Goal: Task Accomplishment & Management: Use online tool/utility

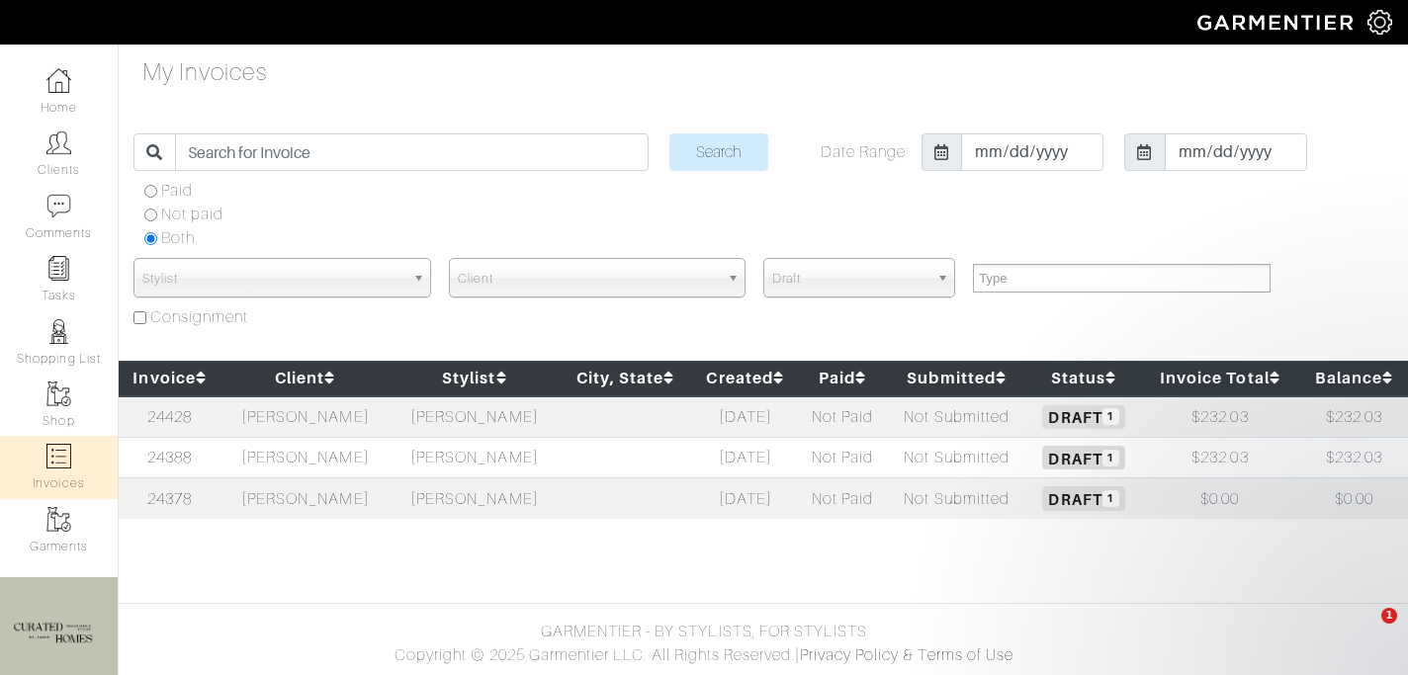
select select
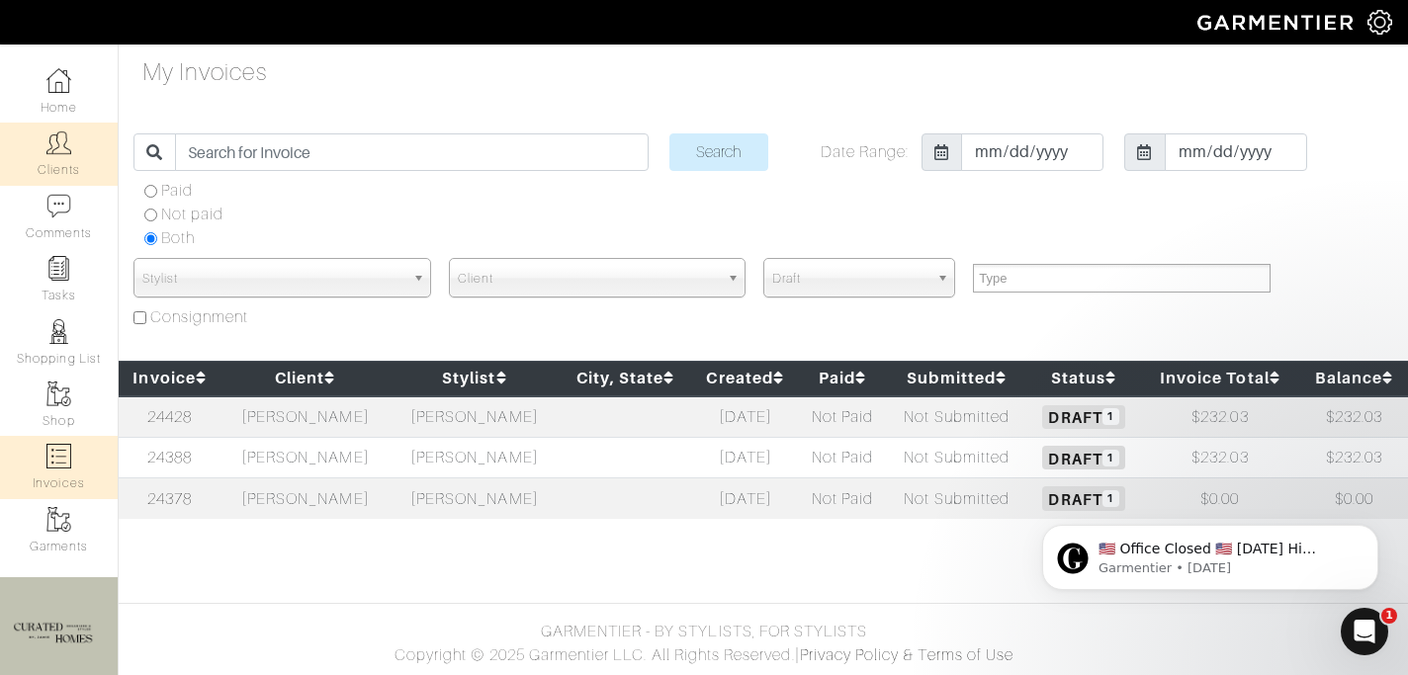
click at [58, 148] on img at bounding box center [58, 142] width 25 height 25
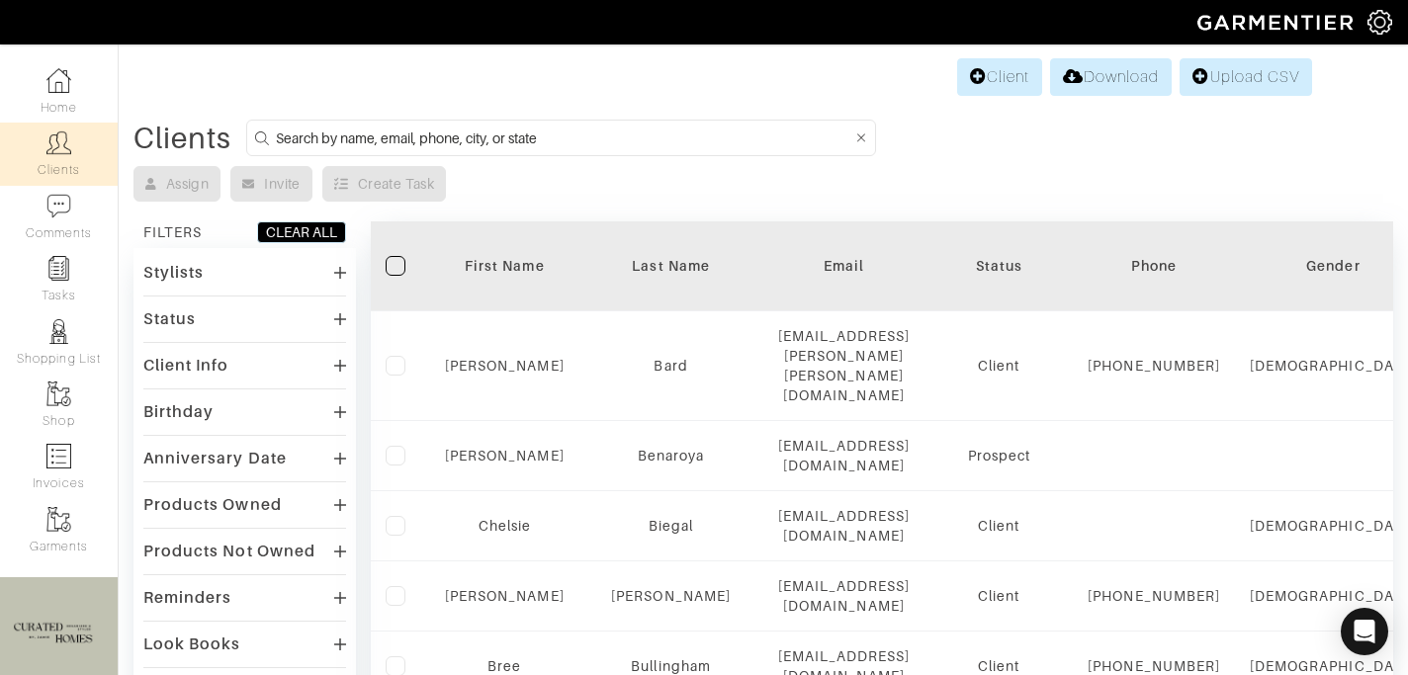
click at [292, 132] on input at bounding box center [564, 138] width 576 height 25
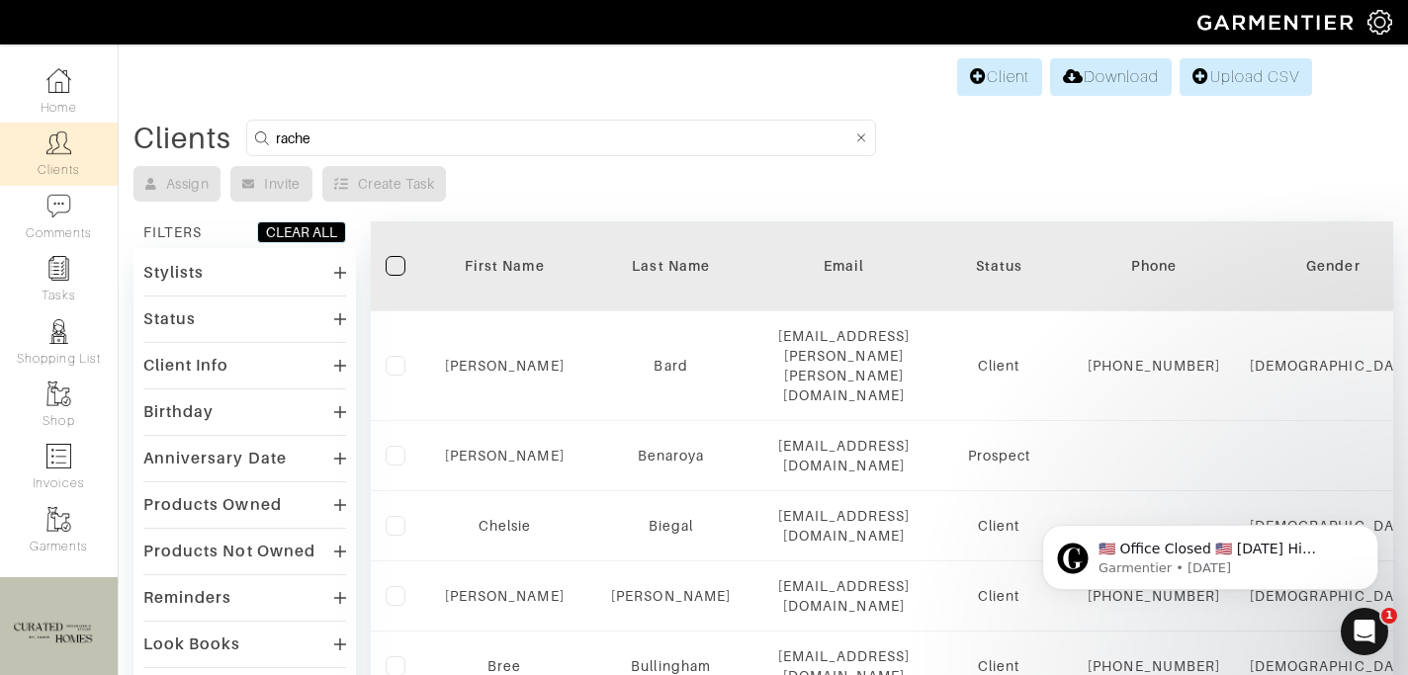
type input "rachel greenfield"
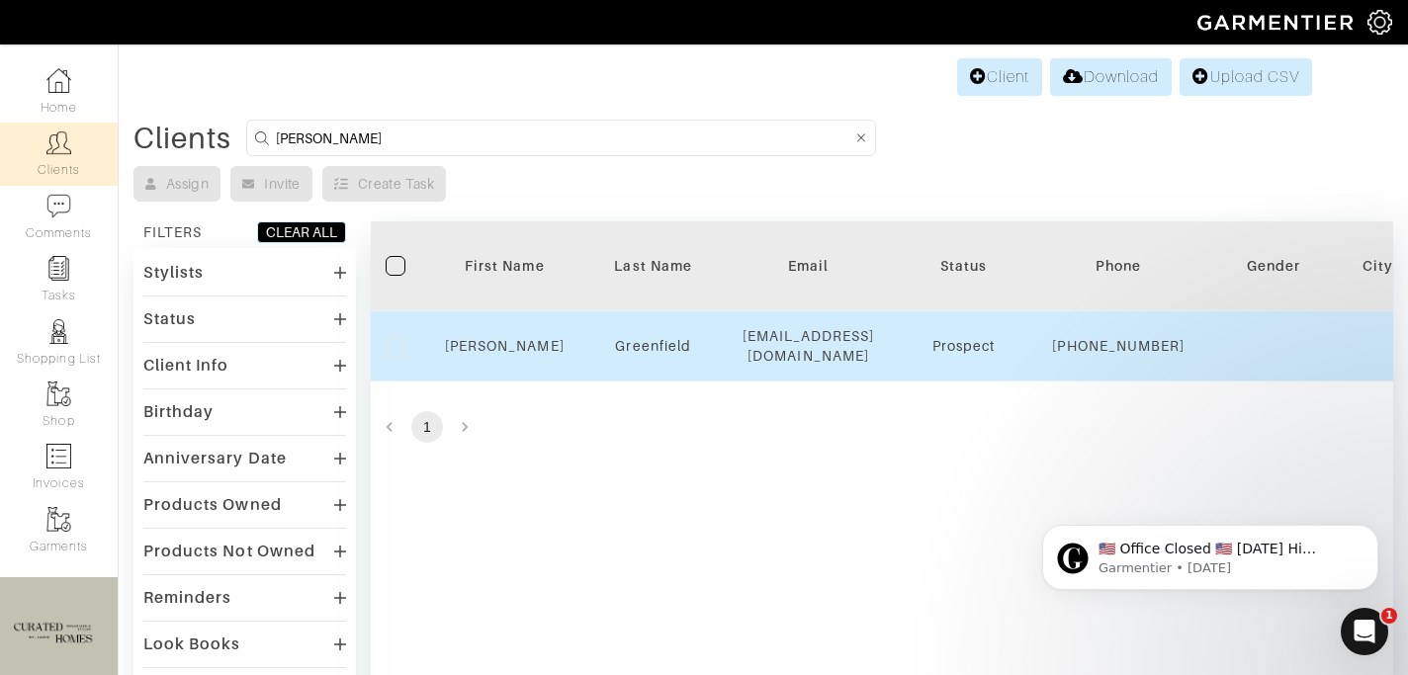
click at [509, 345] on div "Rachel" at bounding box center [505, 346] width 120 height 20
click at [511, 354] on link "Rachel" at bounding box center [505, 346] width 120 height 16
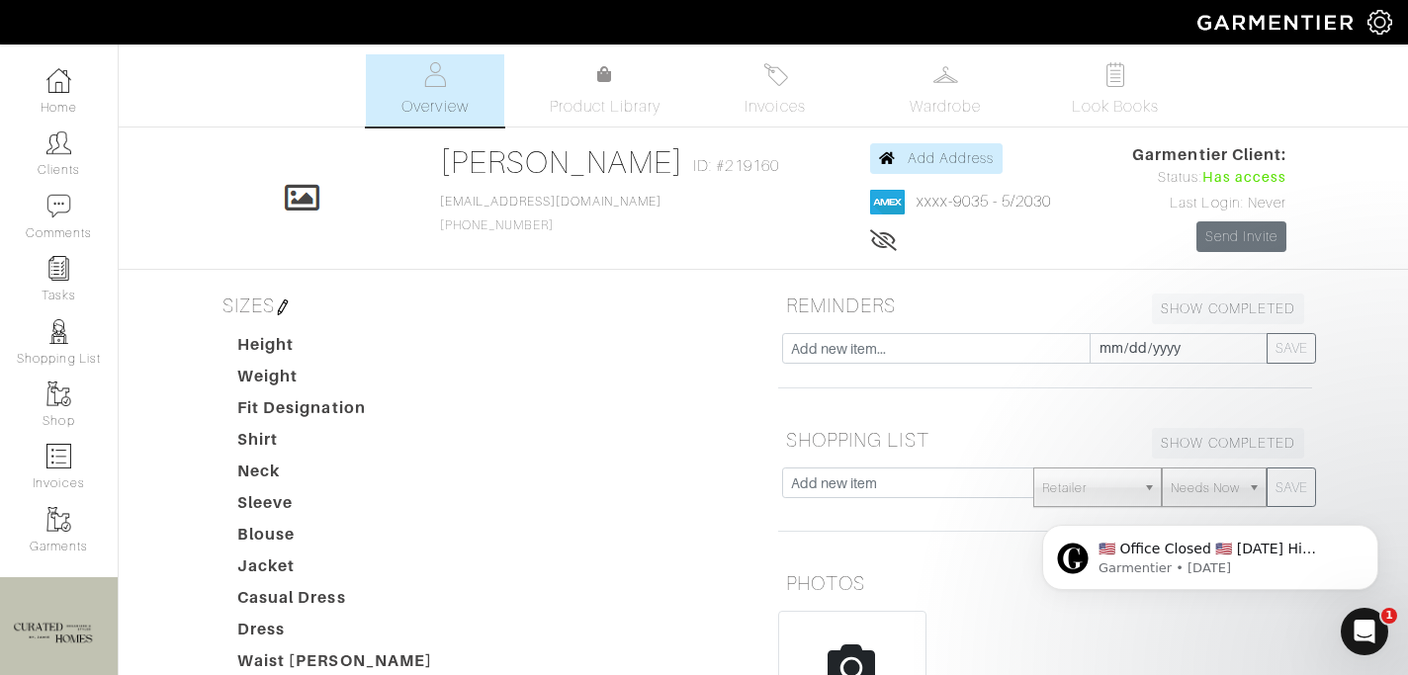
scroll to position [485, 0]
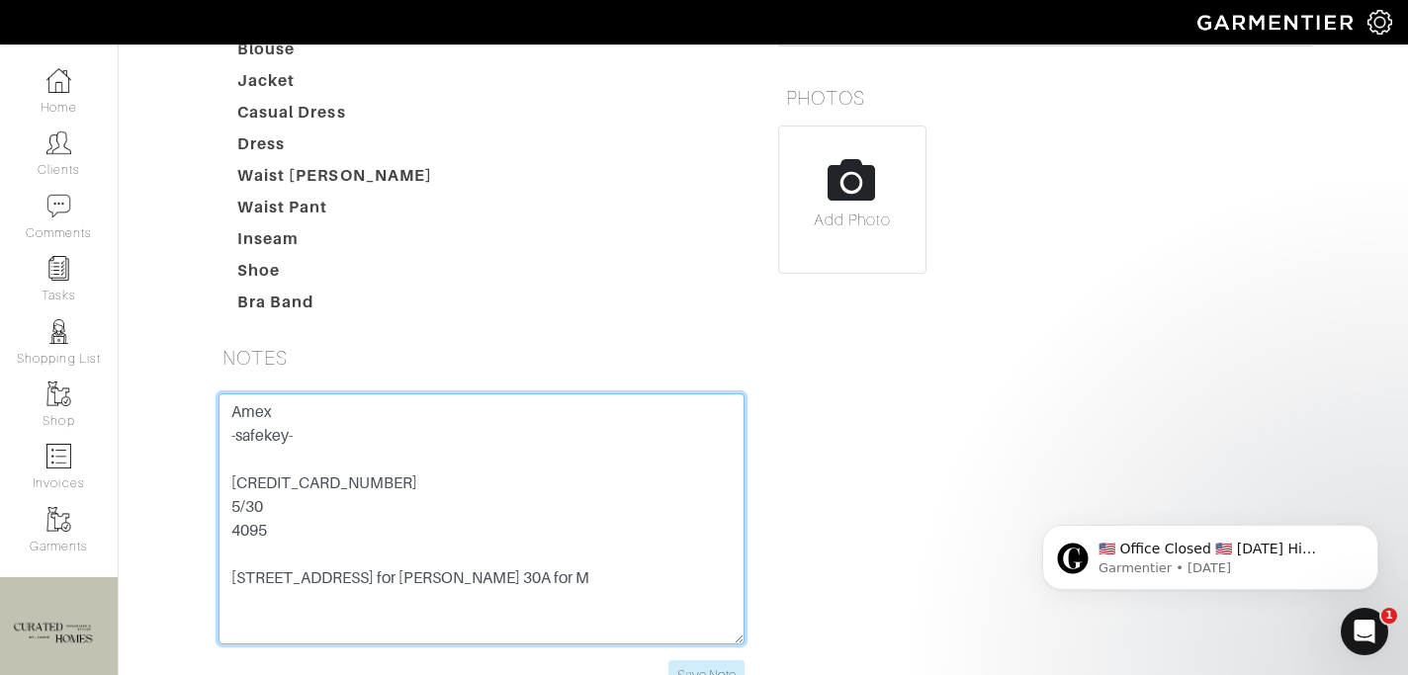
click at [260, 525] on textarea "Amex -safekey- 371386335349035 5/30 4095 111 East 85th 30D for Rachel 30A for M" at bounding box center [481, 518] width 526 height 251
click at [261, 525] on textarea "Amex -safekey- 371386335349035 5/30 4095 111 East 85th 30D for Rachel 30A for M" at bounding box center [481, 518] width 526 height 251
click at [372, 552] on textarea "Amex -safekey- [CREDIT_CARD_NUMBER] 5/30 4095 [STREET_ADDRESS] for [PERSON_NAME…" at bounding box center [481, 518] width 526 height 251
click at [249, 542] on textarea "Amex -safekey- 371386335349035 5/30 4095 111 East 85th 30D for Rachel 30A for M" at bounding box center [481, 518] width 526 height 251
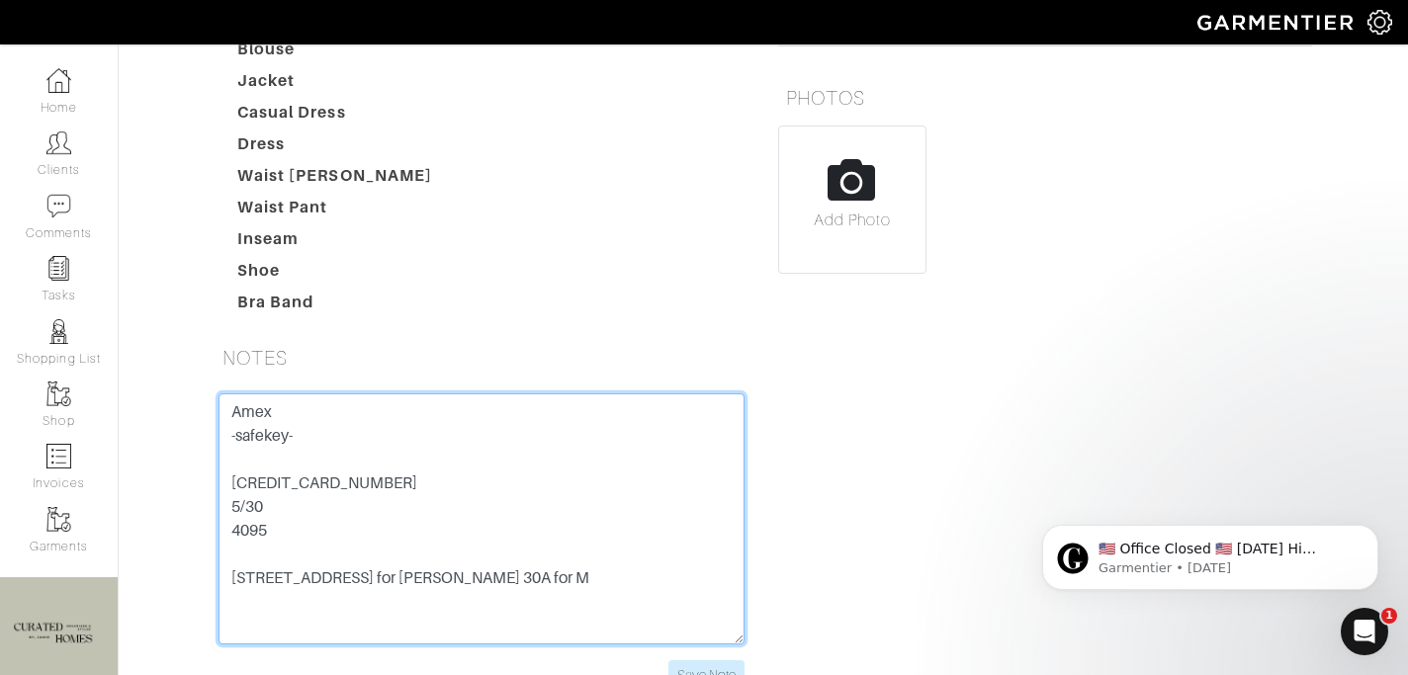
click at [364, 526] on textarea "Amex -safekey- 371386335349035 5/30 4095 111 East 85th 30D for Rachel 30A for M" at bounding box center [481, 518] width 526 height 251
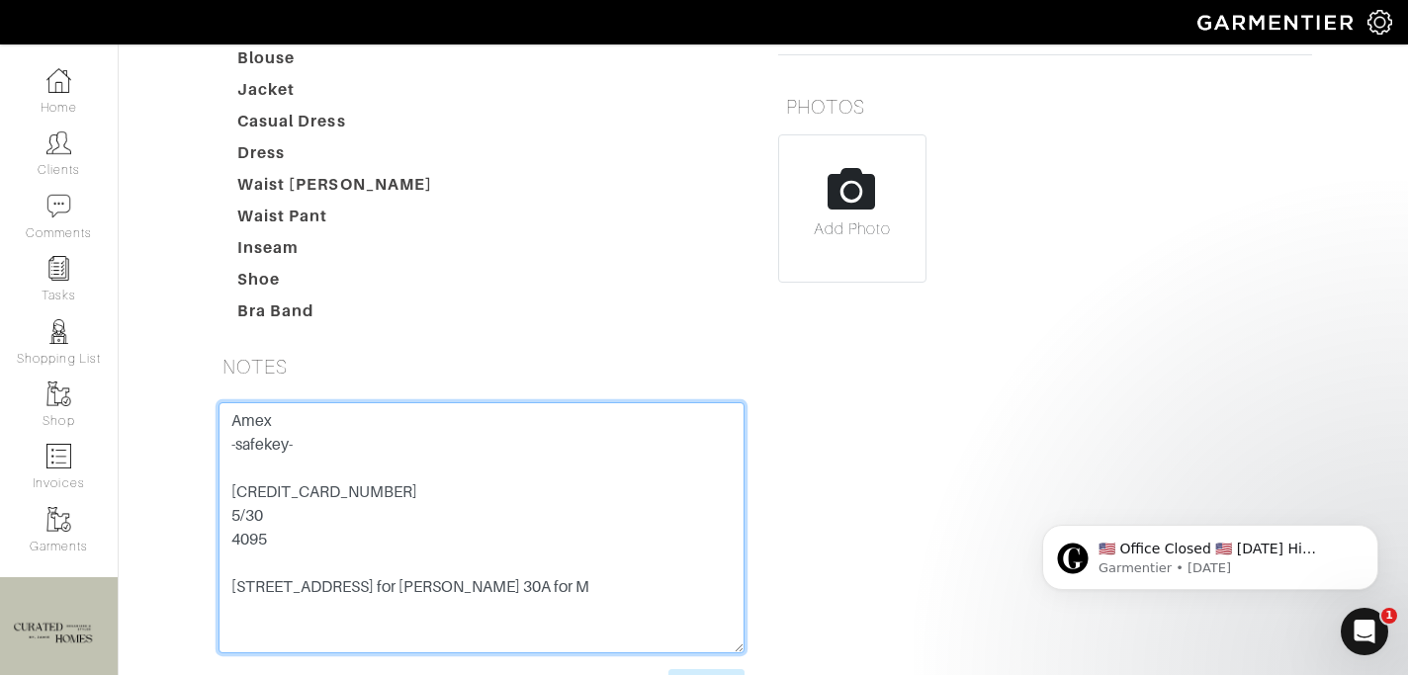
scroll to position [510, 0]
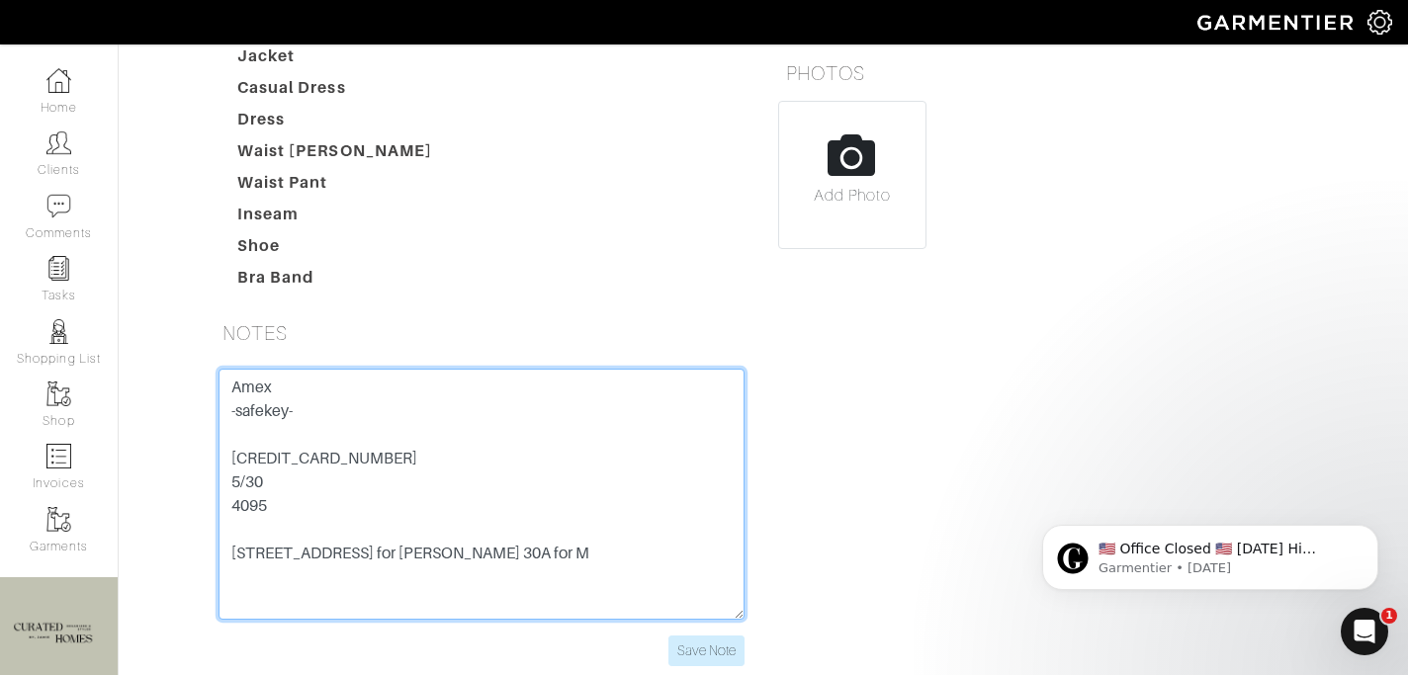
click at [272, 533] on textarea "Amex -safekey- 371386335349035 5/30 4095 111 East 85th 30D for Rachel 30A for M" at bounding box center [481, 494] width 526 height 251
click at [271, 547] on textarea "Amex -safekey- 371386335349035 5/30 4095 111 East 85th 30D for Rachel 30A for M" at bounding box center [481, 494] width 526 height 251
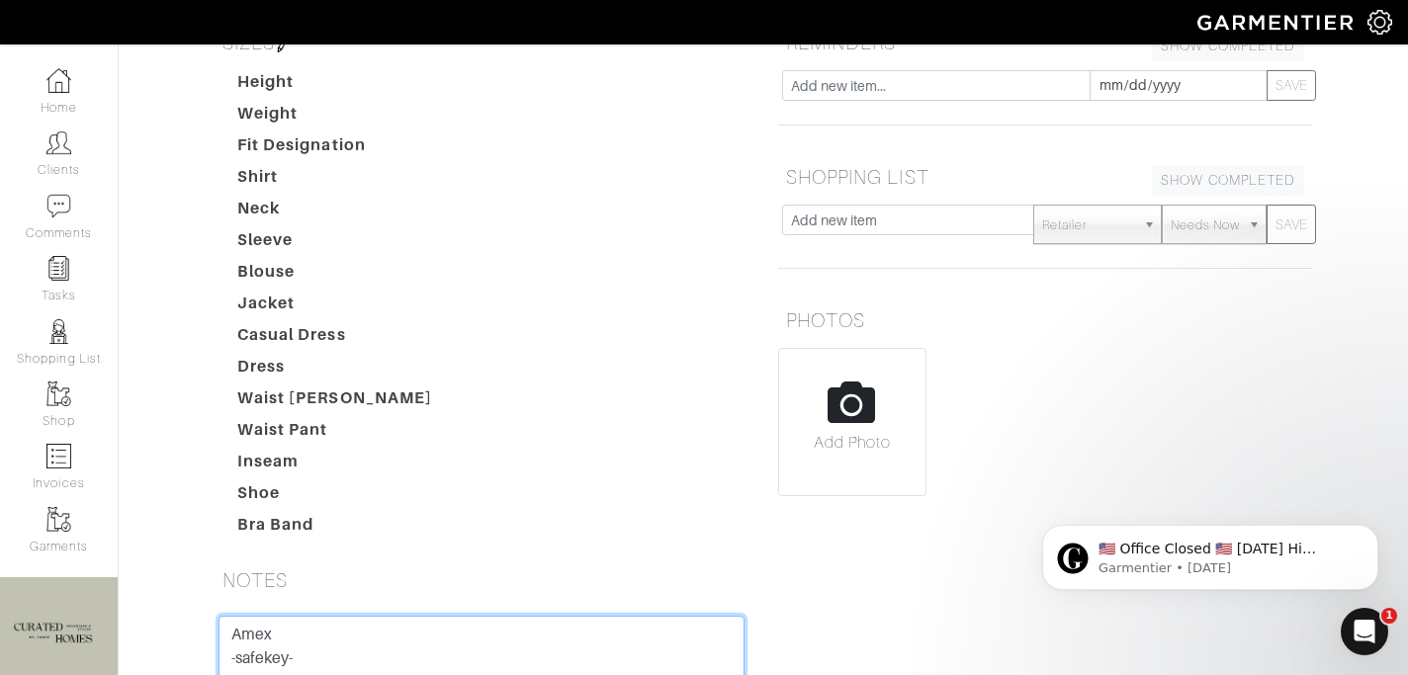
scroll to position [0, 0]
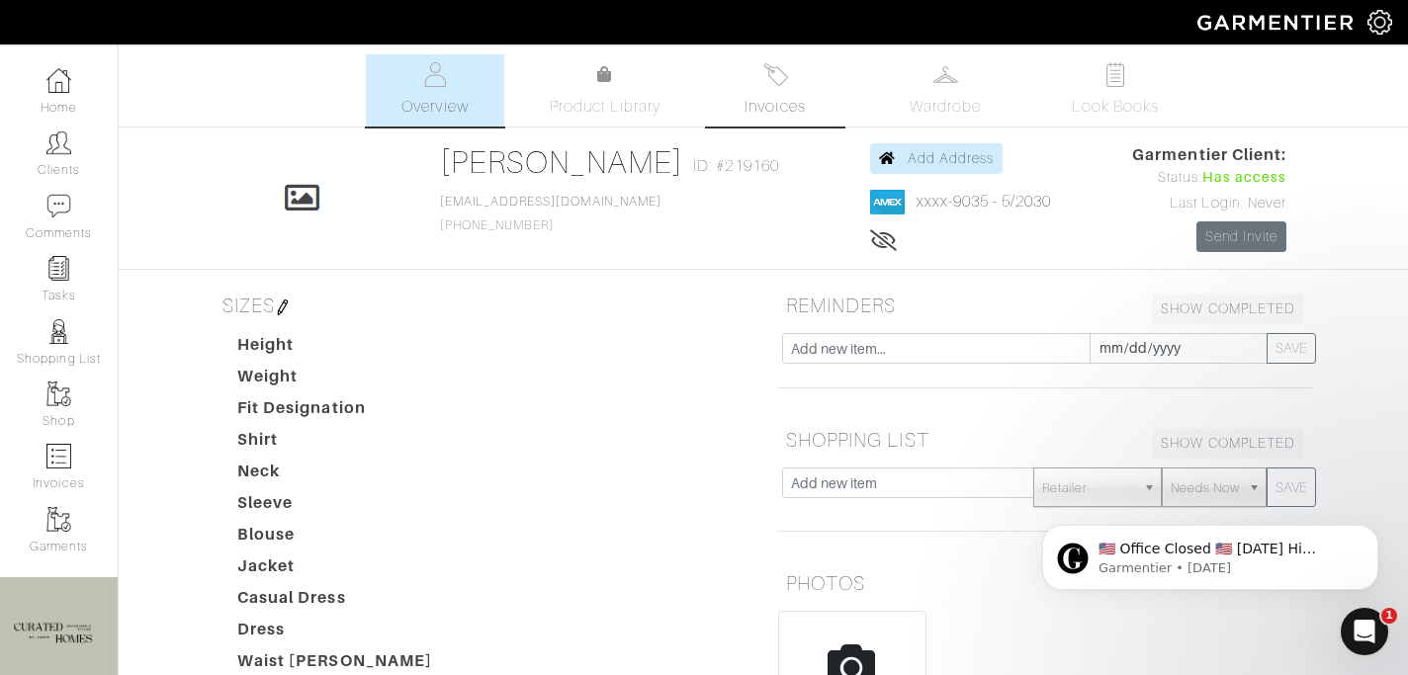
click at [766, 105] on span "Invoices" at bounding box center [774, 107] width 60 height 24
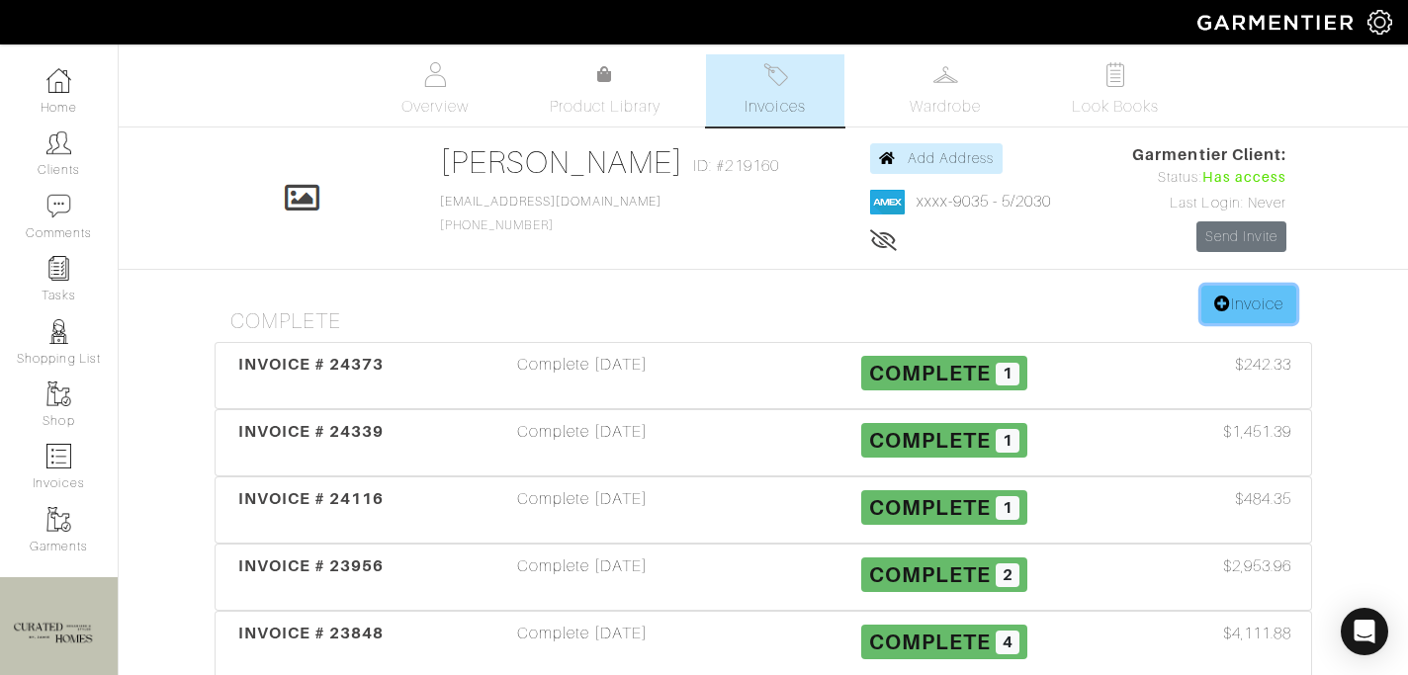
click at [1238, 302] on link "Invoice" at bounding box center [1248, 305] width 95 height 38
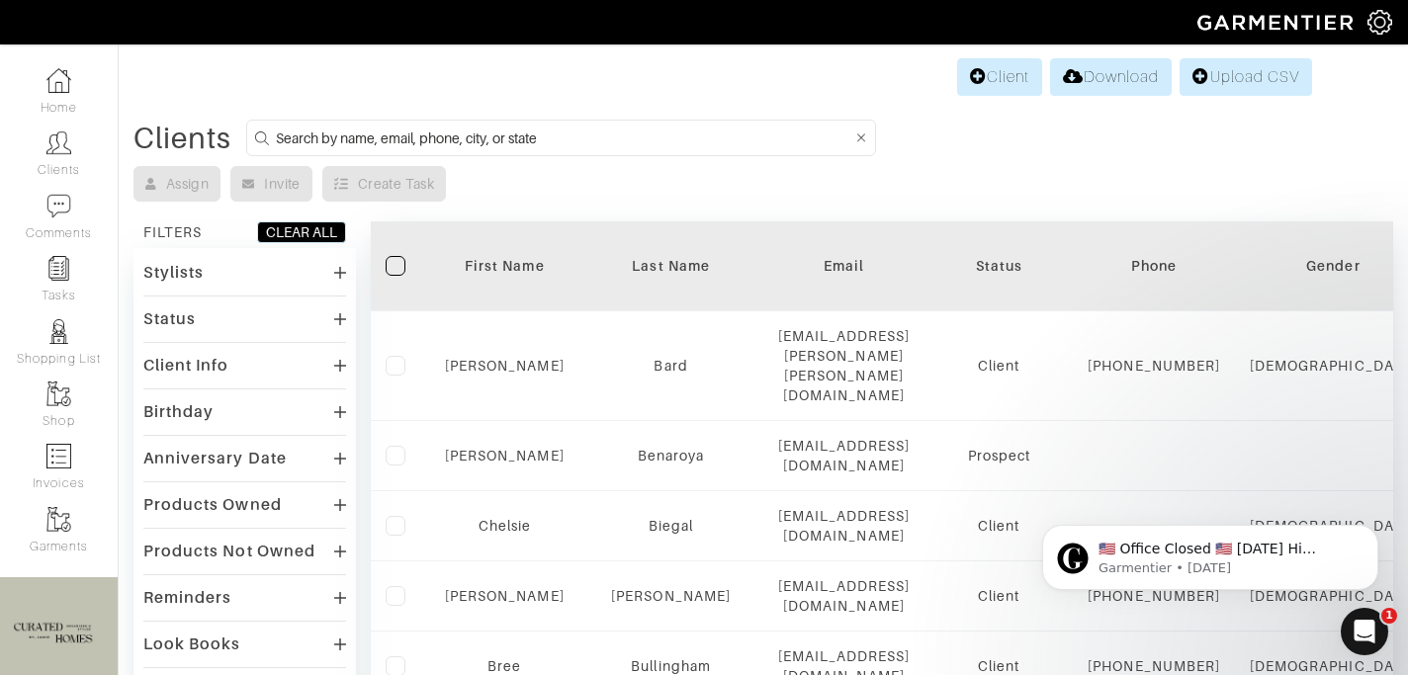
click at [498, 140] on input at bounding box center [564, 138] width 576 height 25
type input "[PERSON_NAME]"
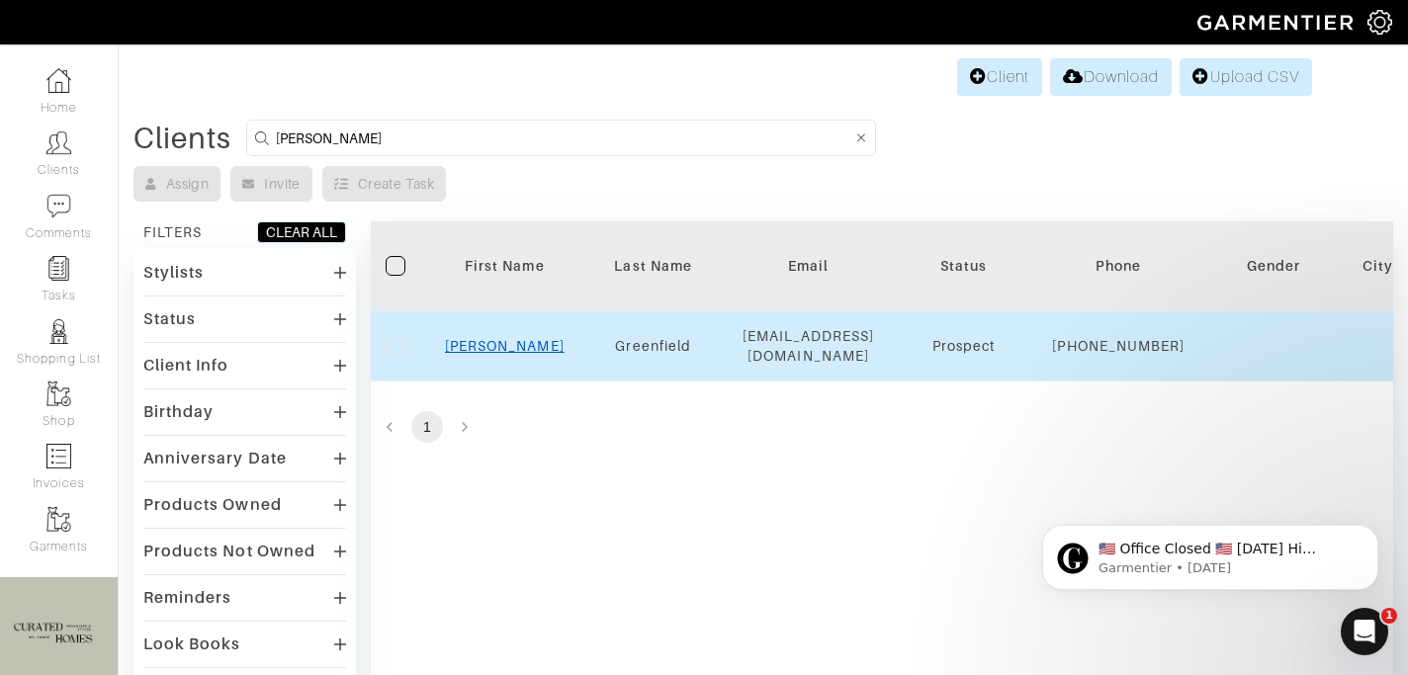
click at [507, 350] on link "Rachel" at bounding box center [505, 346] width 120 height 16
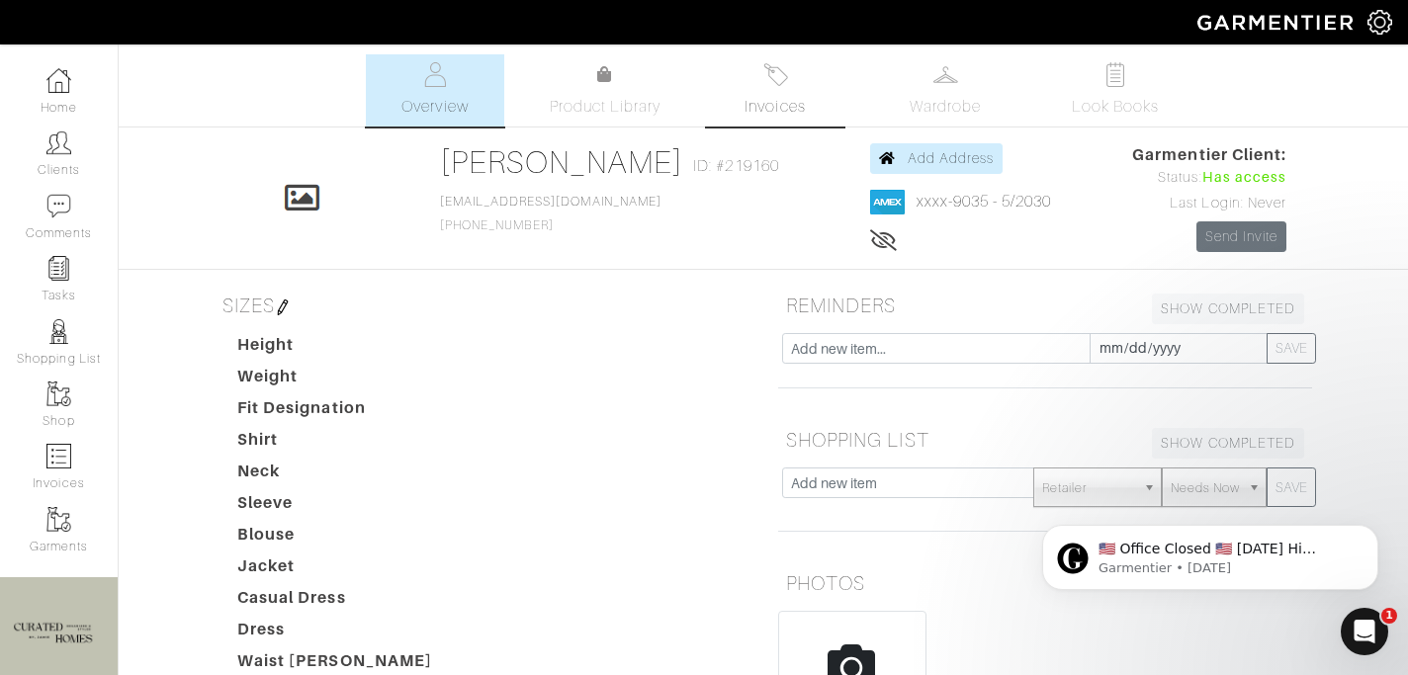
click at [783, 106] on span "Invoices" at bounding box center [774, 107] width 60 height 24
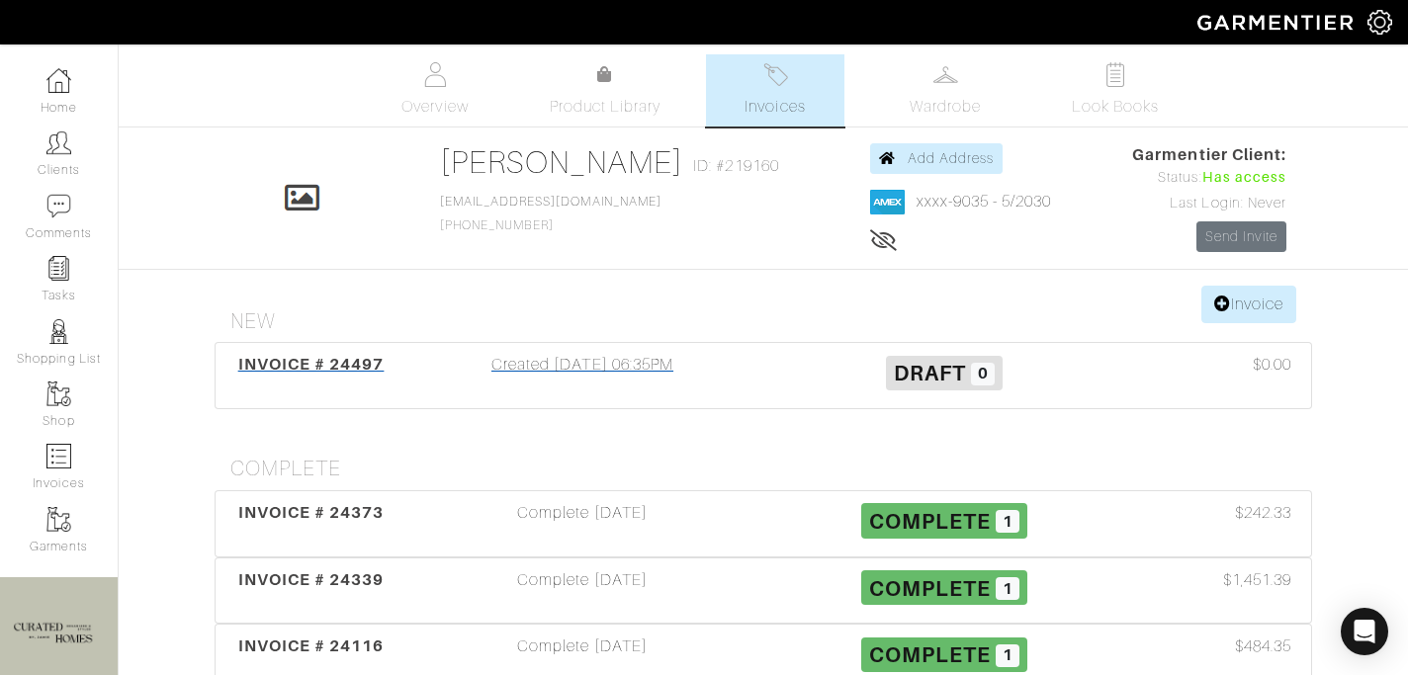
click at [536, 375] on div "Created 09/03/25 06:35PM" at bounding box center [582, 375] width 362 height 45
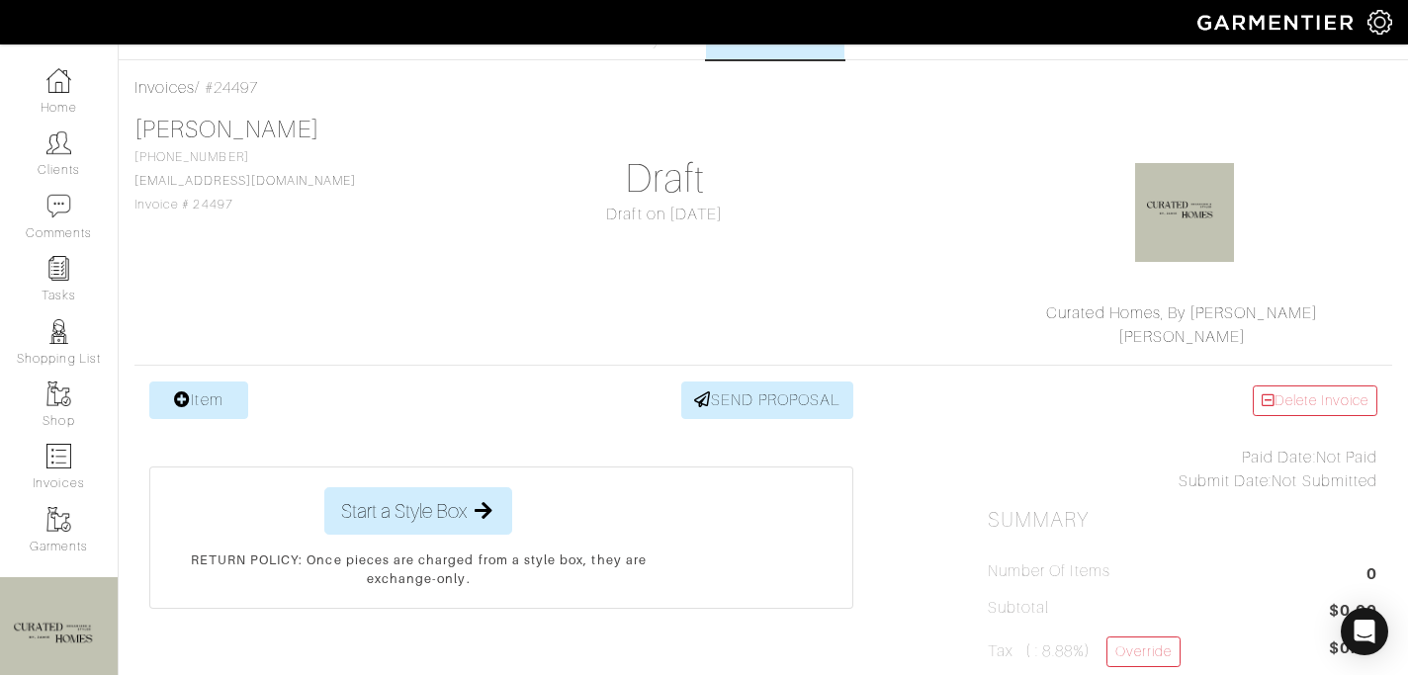
scroll to position [79, 0]
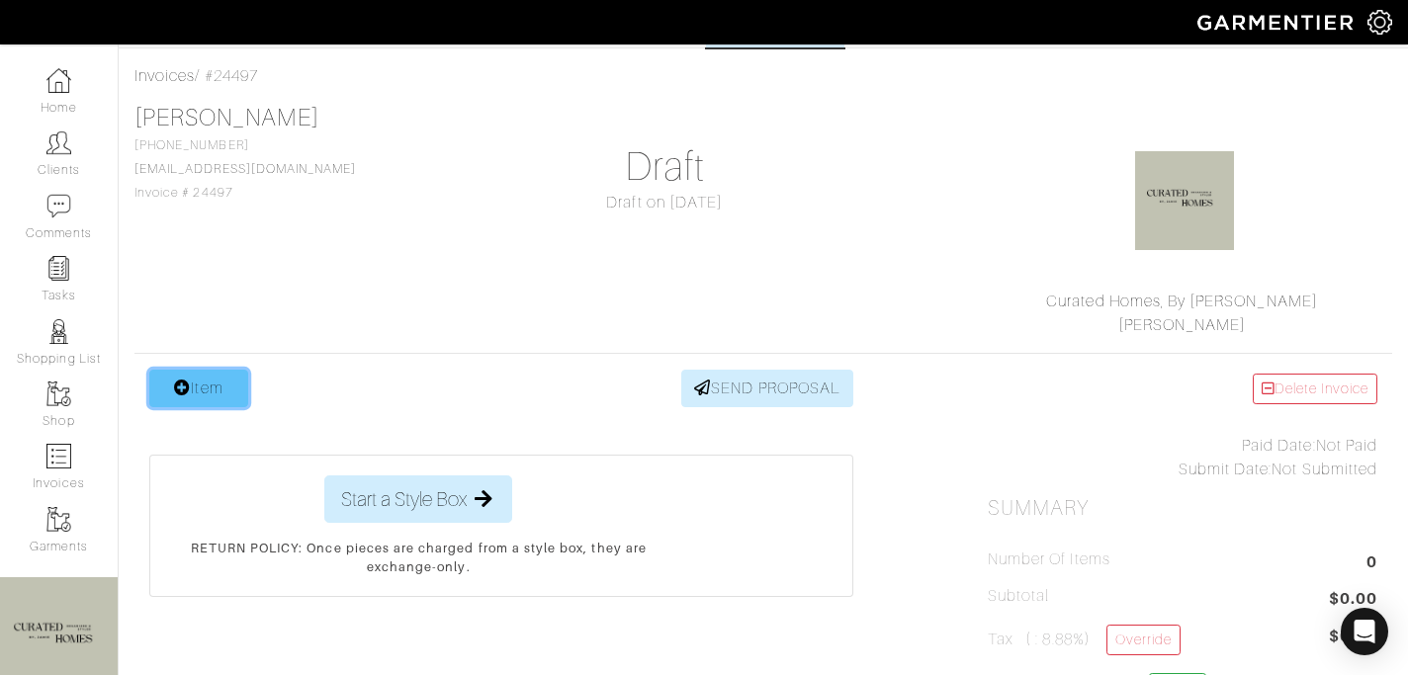
click at [208, 377] on link "Item" at bounding box center [198, 389] width 99 height 38
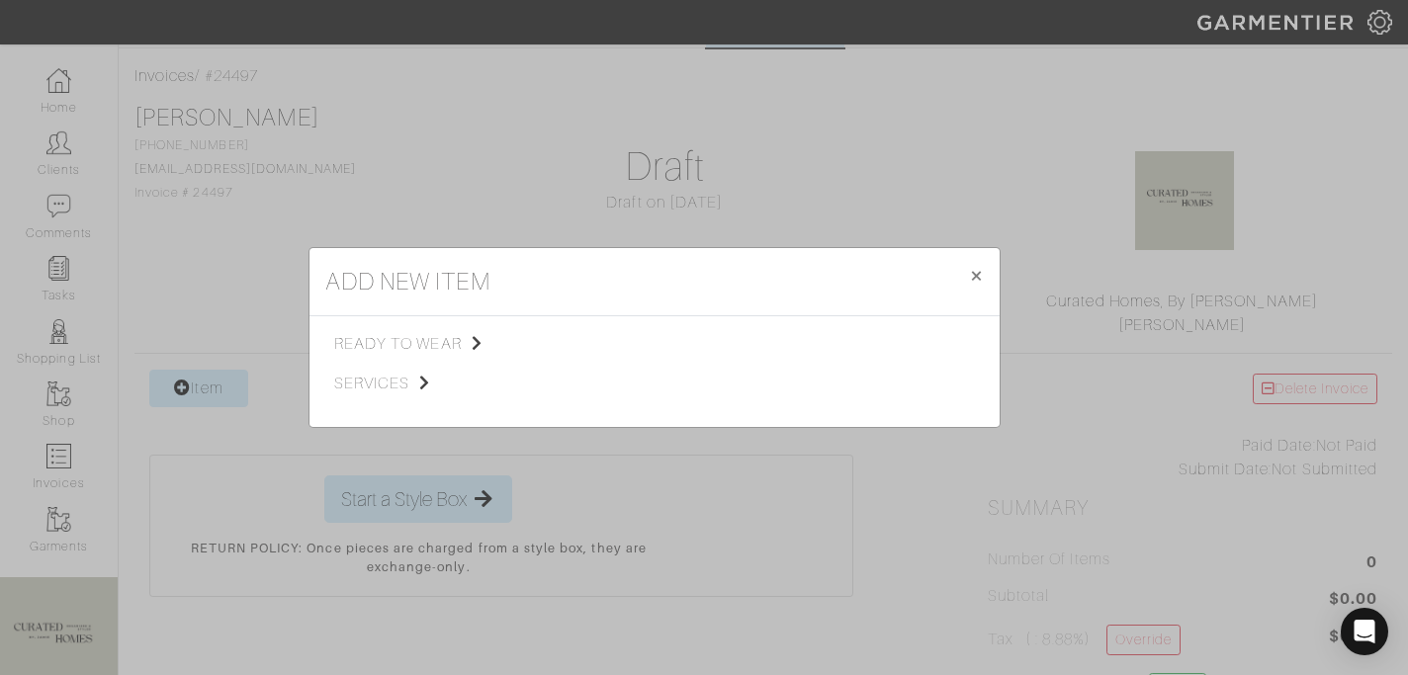
click at [438, 396] on div "ready to wear services" at bounding box center [441, 371] width 214 height 79
click at [417, 387] on span "services" at bounding box center [433, 384] width 199 height 24
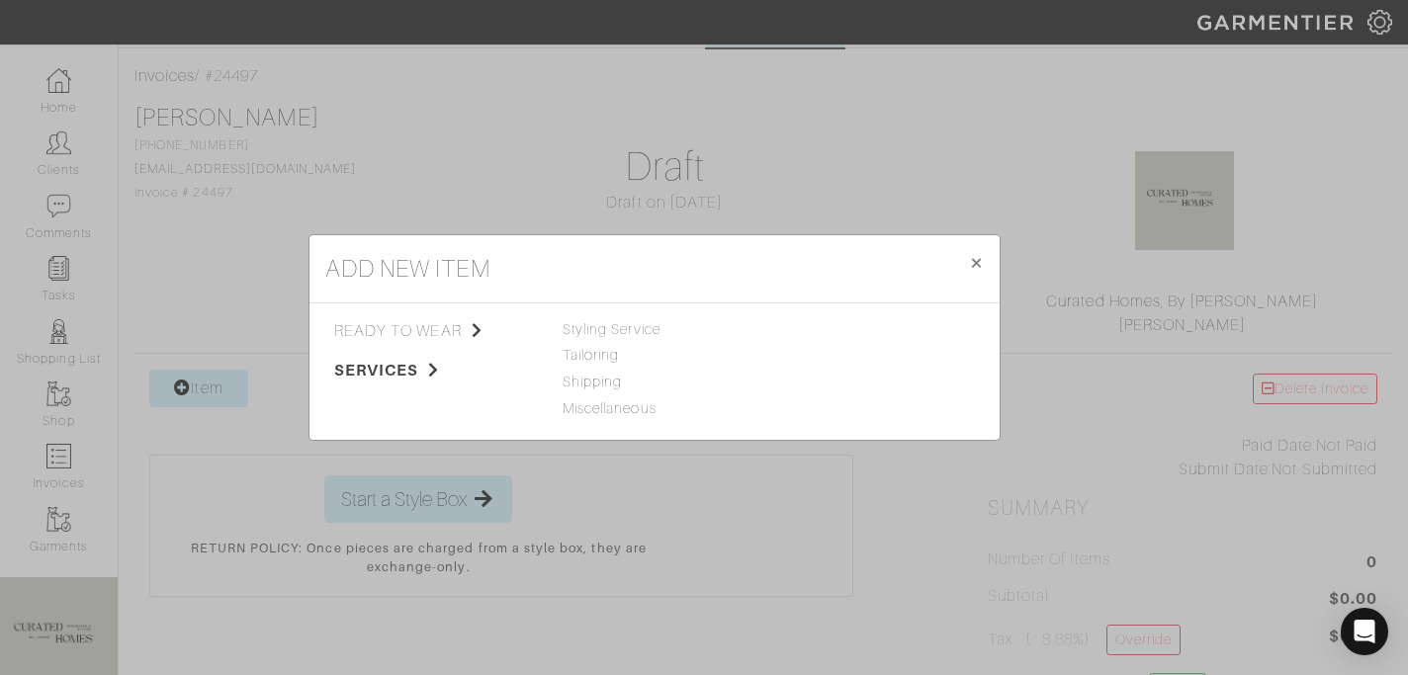
click at [640, 321] on div "Styling Service" at bounding box center [654, 330] width 184 height 22
click at [654, 328] on span "Styling Service" at bounding box center [611, 329] width 98 height 16
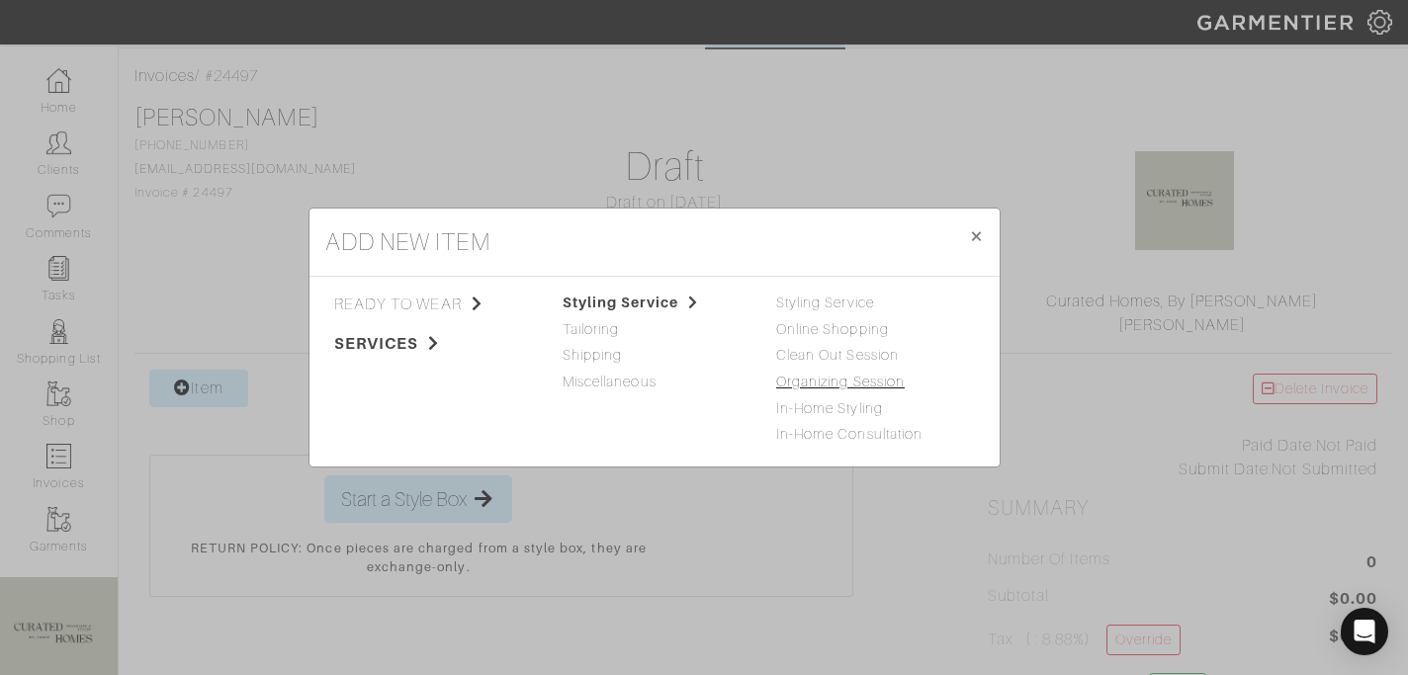
click at [808, 382] on link "Organizing Session" at bounding box center [840, 382] width 129 height 16
